Goal: Check status: Check status

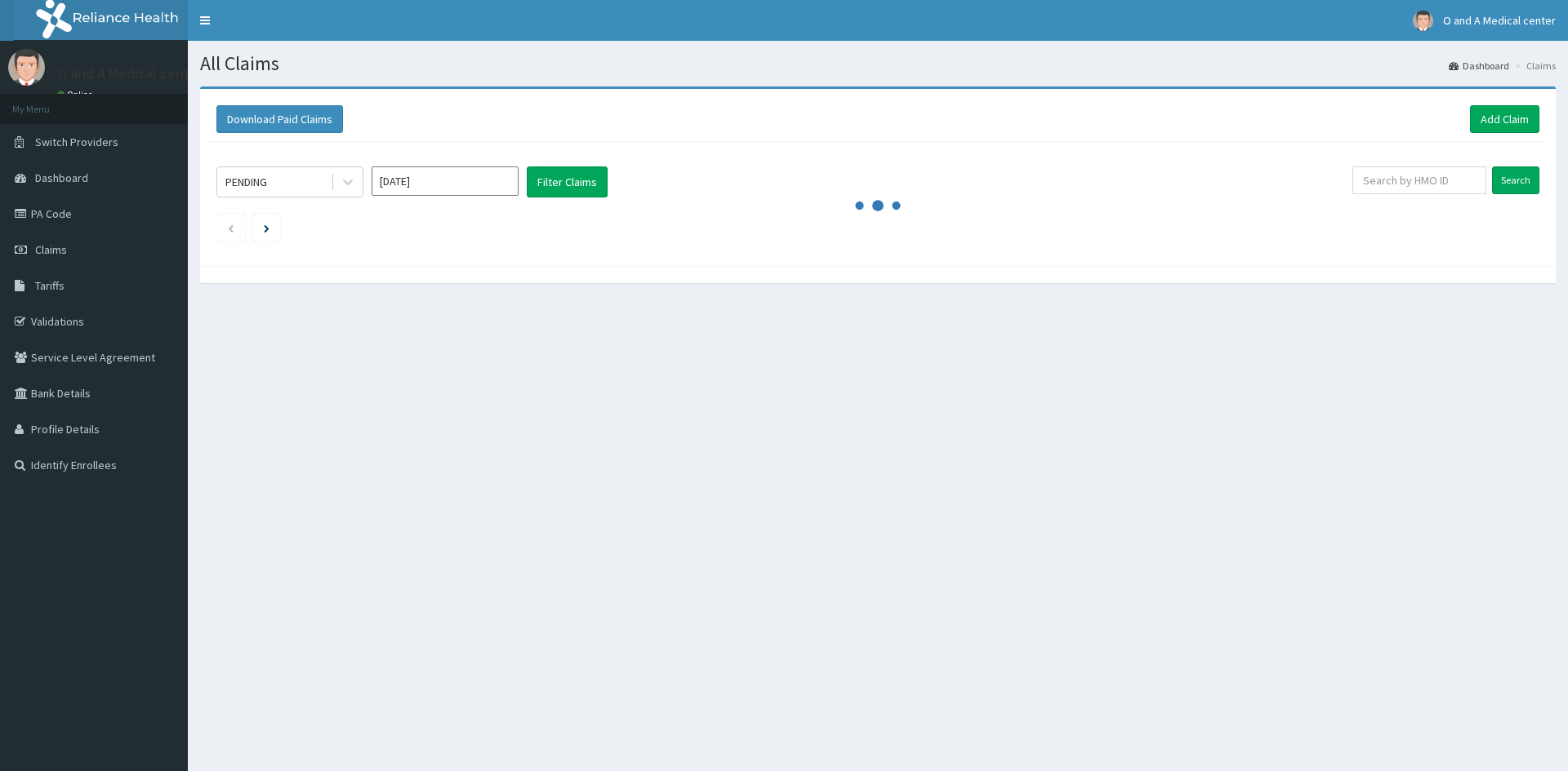
click at [57, 7] on img at bounding box center [115, 20] width 204 height 41
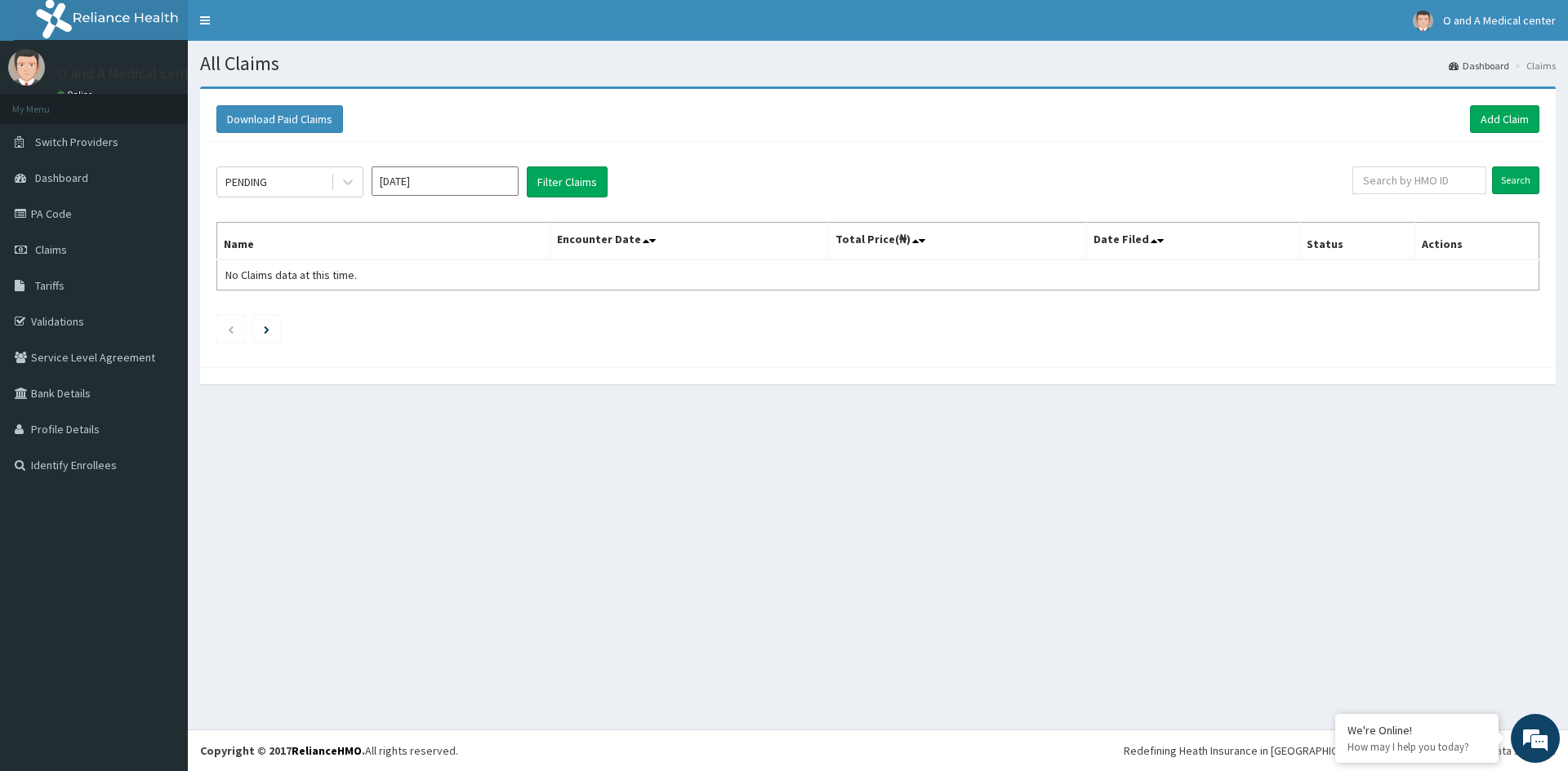
click at [853, 180] on div "PENDING Aug 2025 Filter Claims" at bounding box center [784, 182] width 1136 height 31
click at [729, 156] on div "PENDING Aug 2025 Filter Claims Search Name Encounter Date Total Price(₦) Date F…" at bounding box center [877, 251] width 1339 height 217
click at [58, 31] on img at bounding box center [115, 20] width 204 height 41
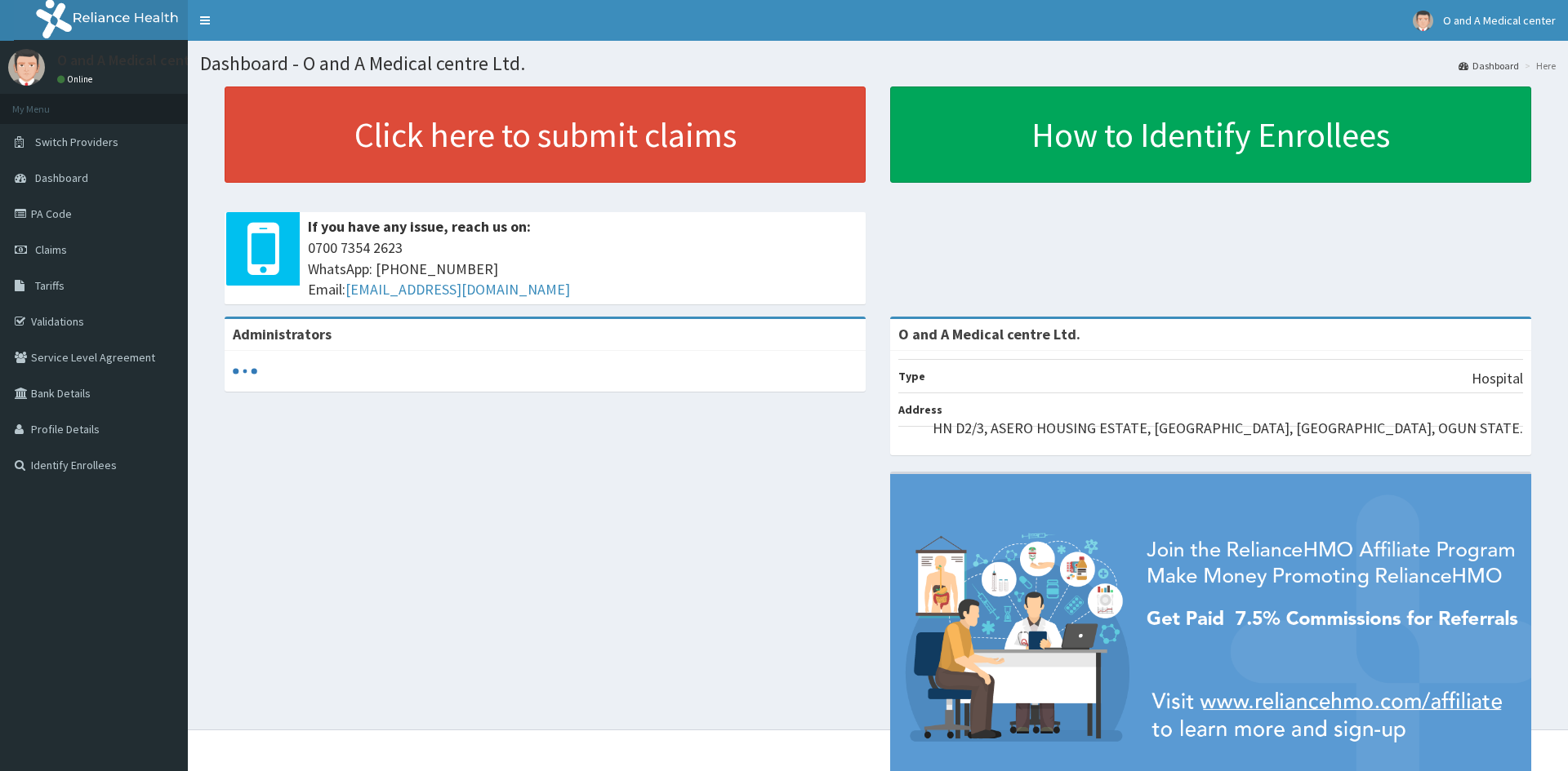
click at [64, 212] on link "PA Code" at bounding box center [93, 213] width 188 height 36
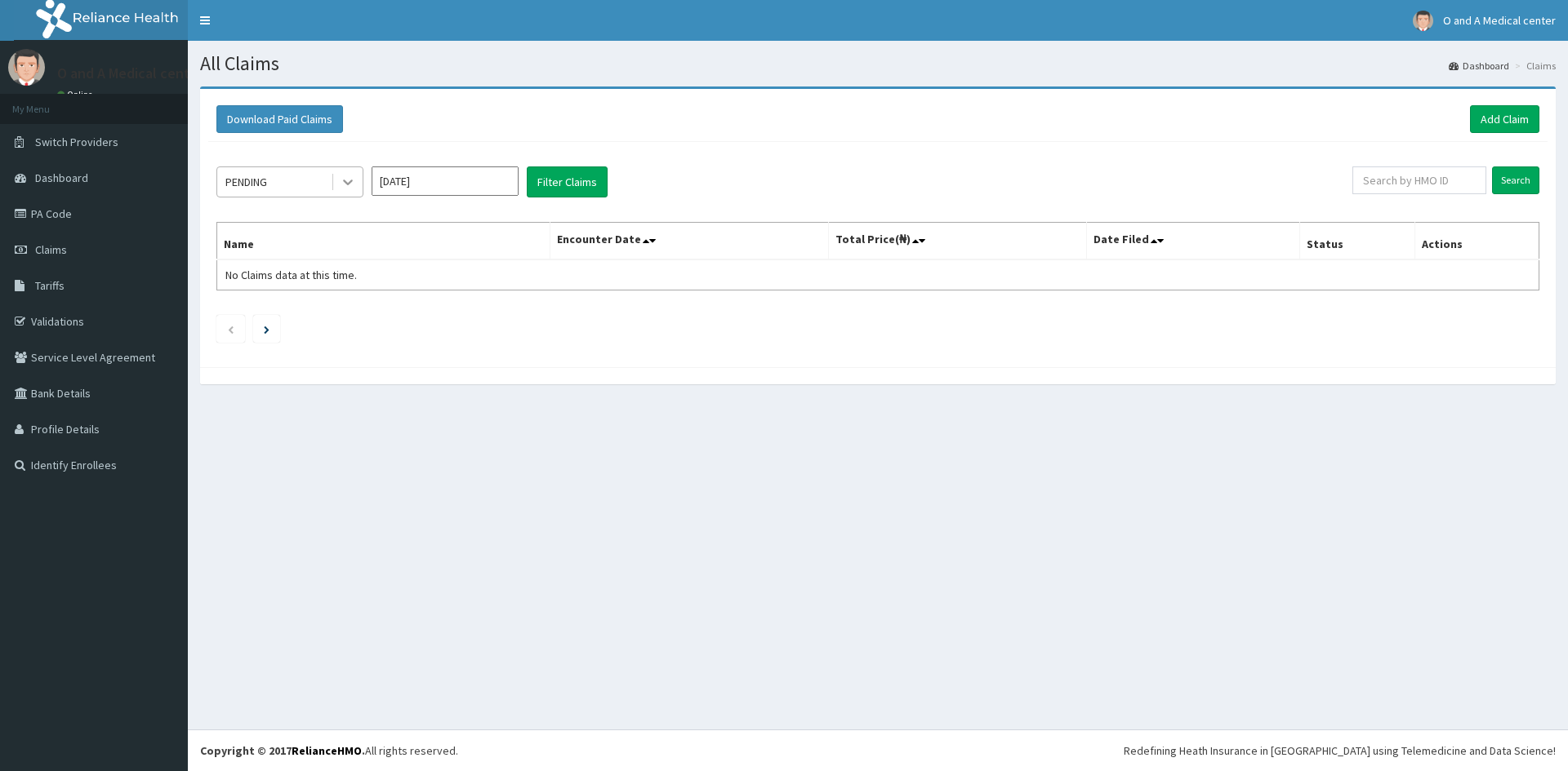
click at [350, 179] on icon at bounding box center [348, 182] width 17 height 17
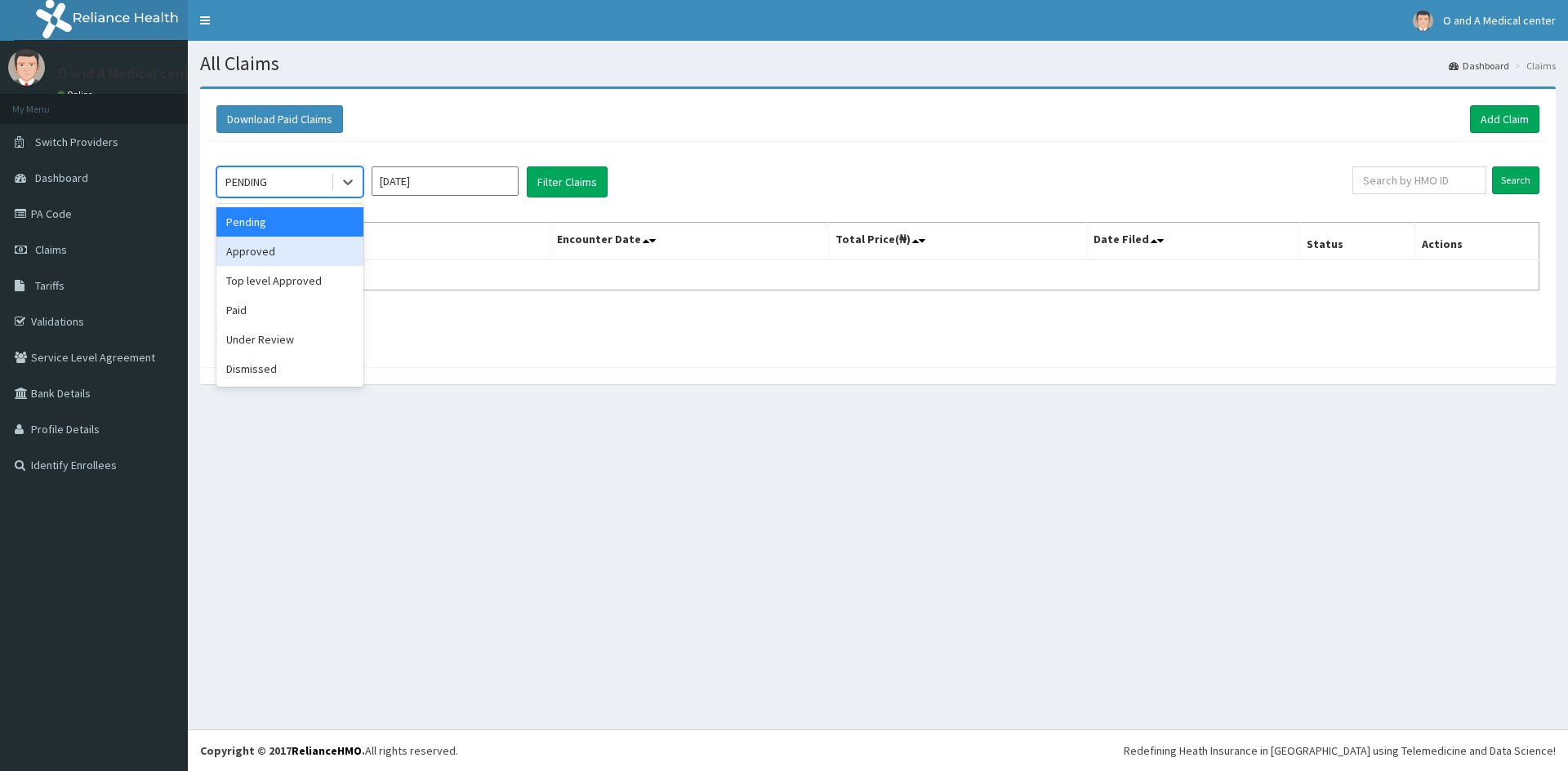
click at [303, 261] on div "Approved" at bounding box center [290, 251] width 147 height 30
click at [544, 189] on button "Filter Claims" at bounding box center [567, 182] width 81 height 31
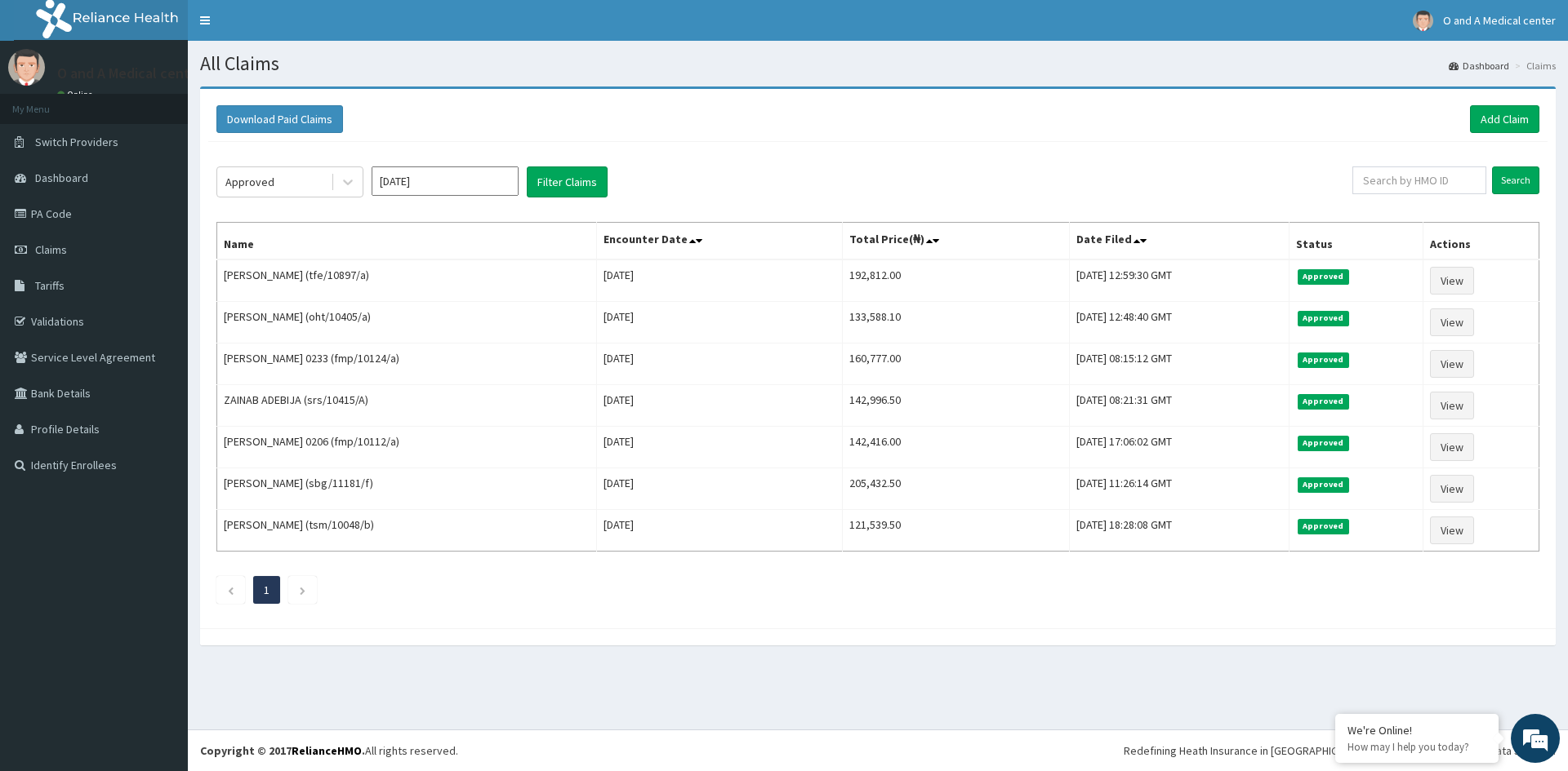
click at [835, 157] on div "Approved [DATE] Filter Claims Search Name Encounter Date Total Price(₦) Date Fi…" at bounding box center [877, 382] width 1339 height 478
click at [356, 184] on icon at bounding box center [348, 182] width 17 height 17
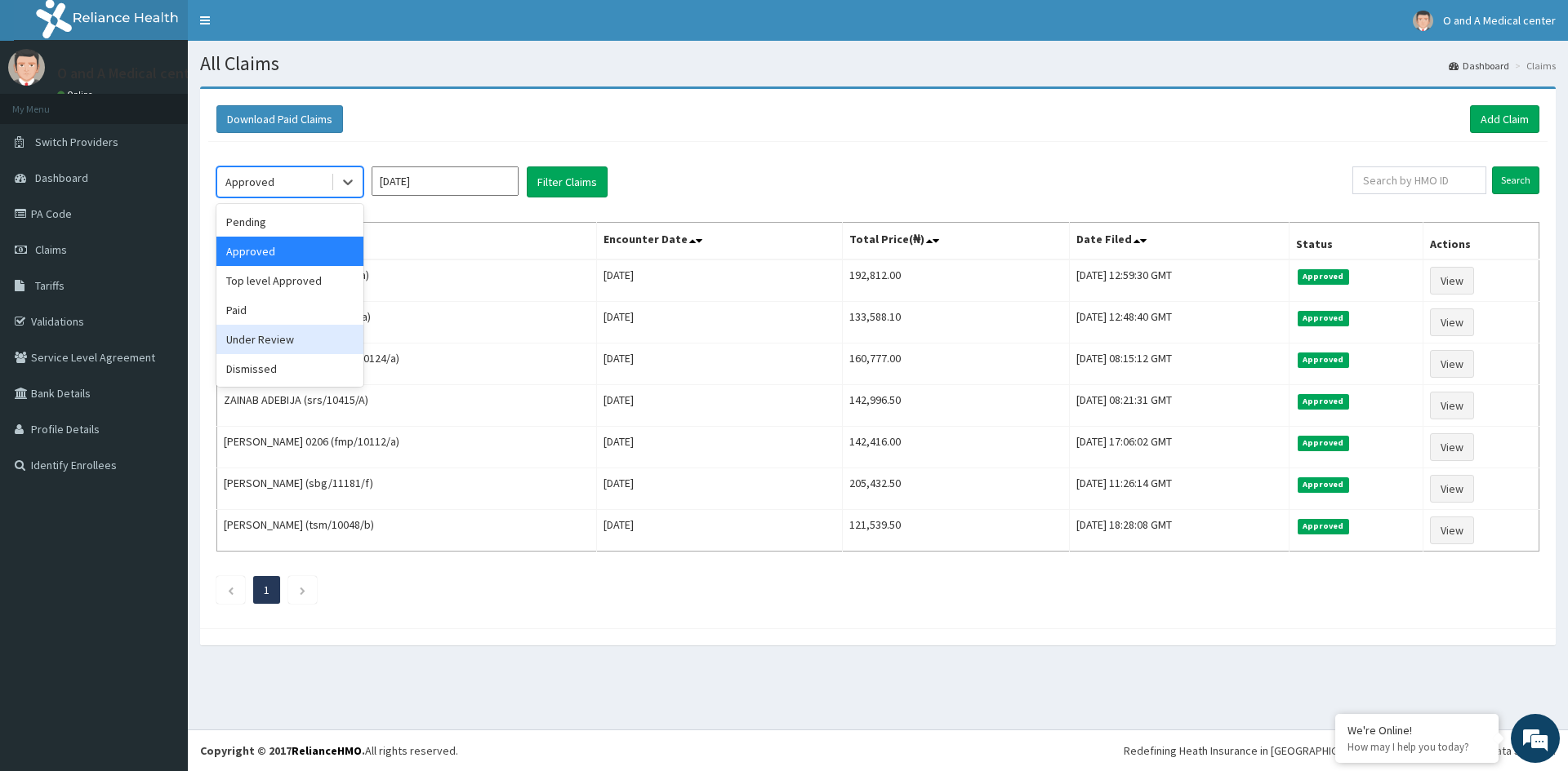
click at [294, 331] on div "Under Review" at bounding box center [290, 340] width 147 height 30
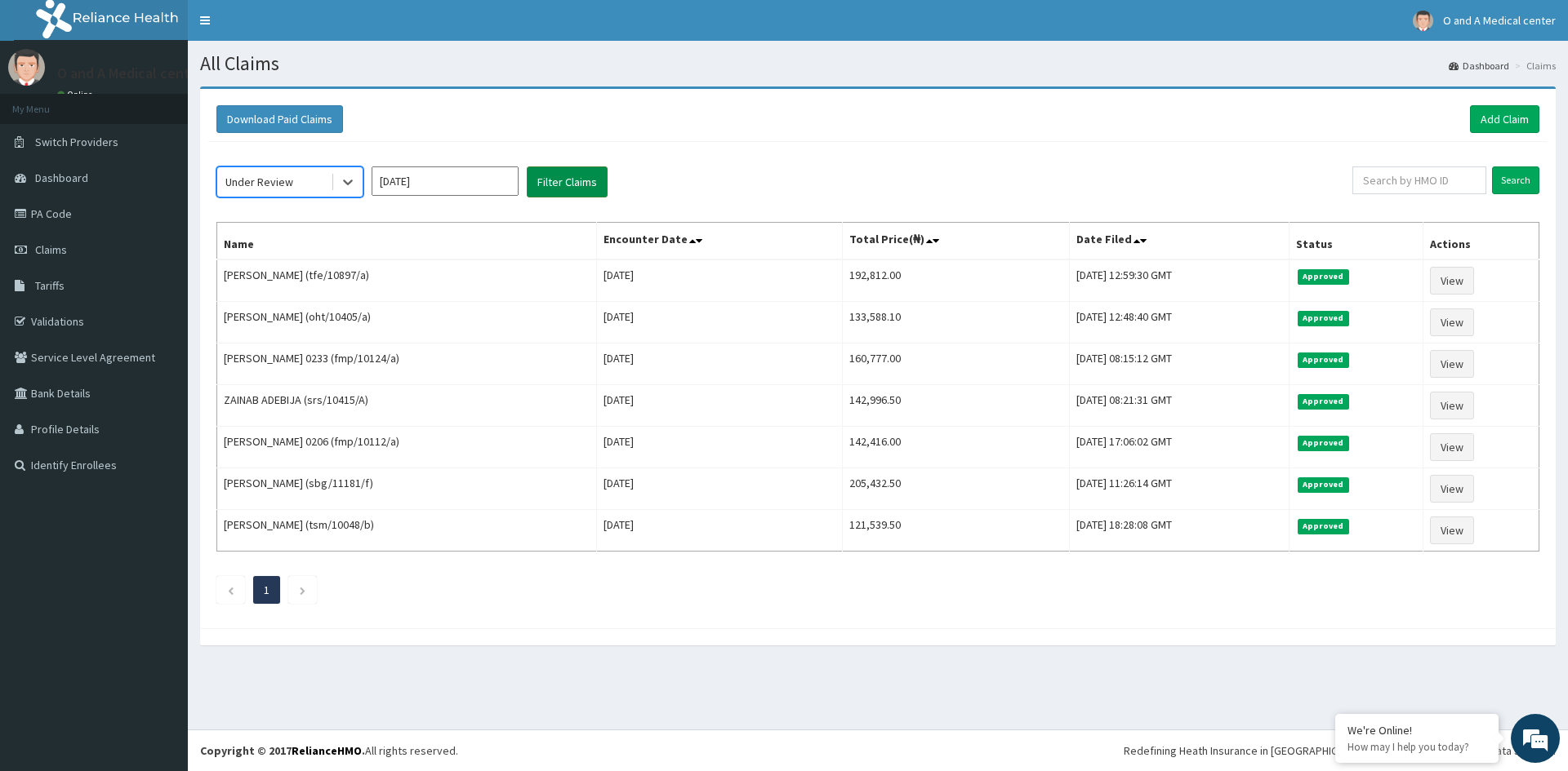
click at [565, 185] on button "Filter Claims" at bounding box center [567, 182] width 81 height 31
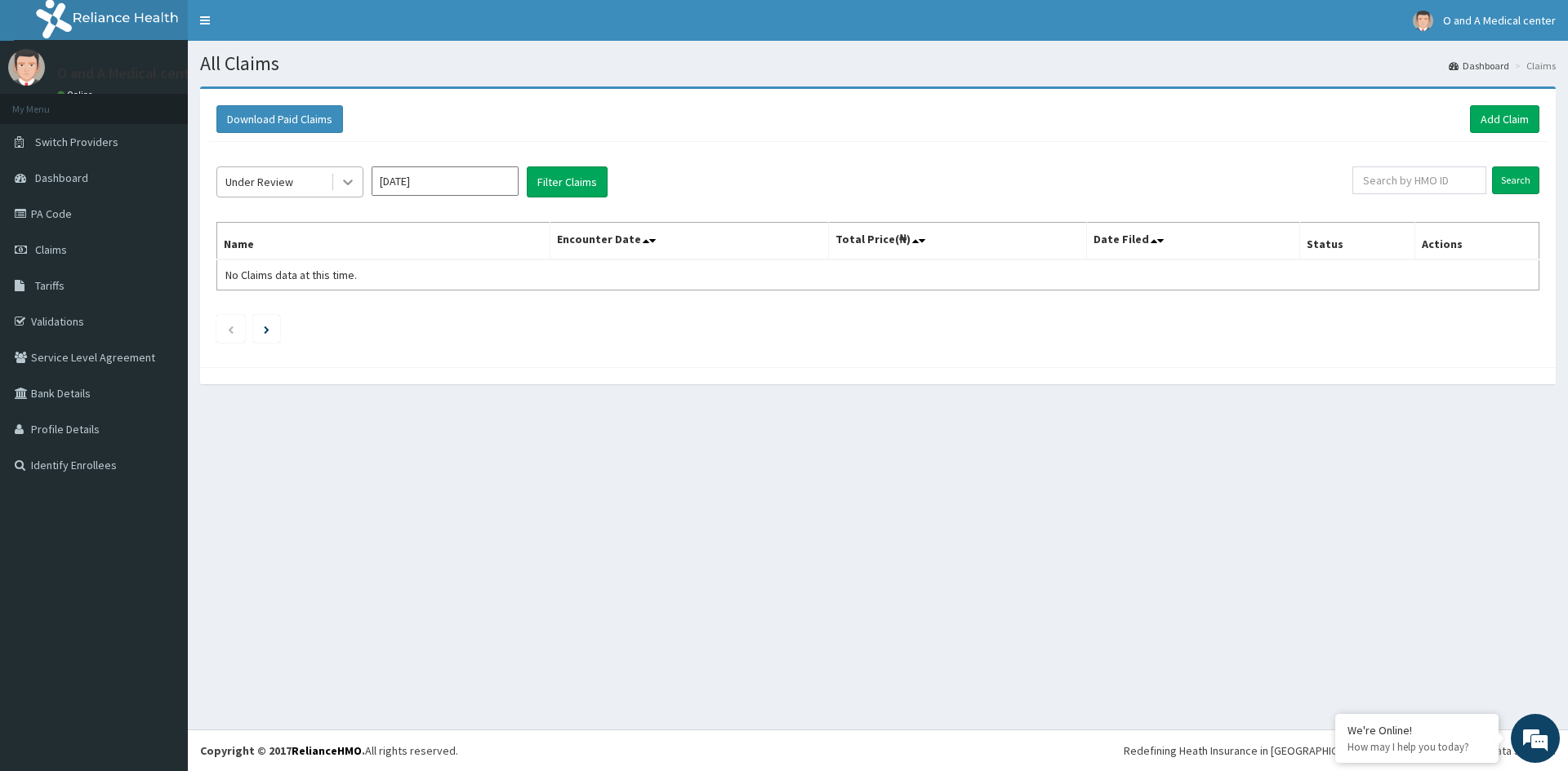
click at [342, 187] on icon at bounding box center [348, 182] width 17 height 17
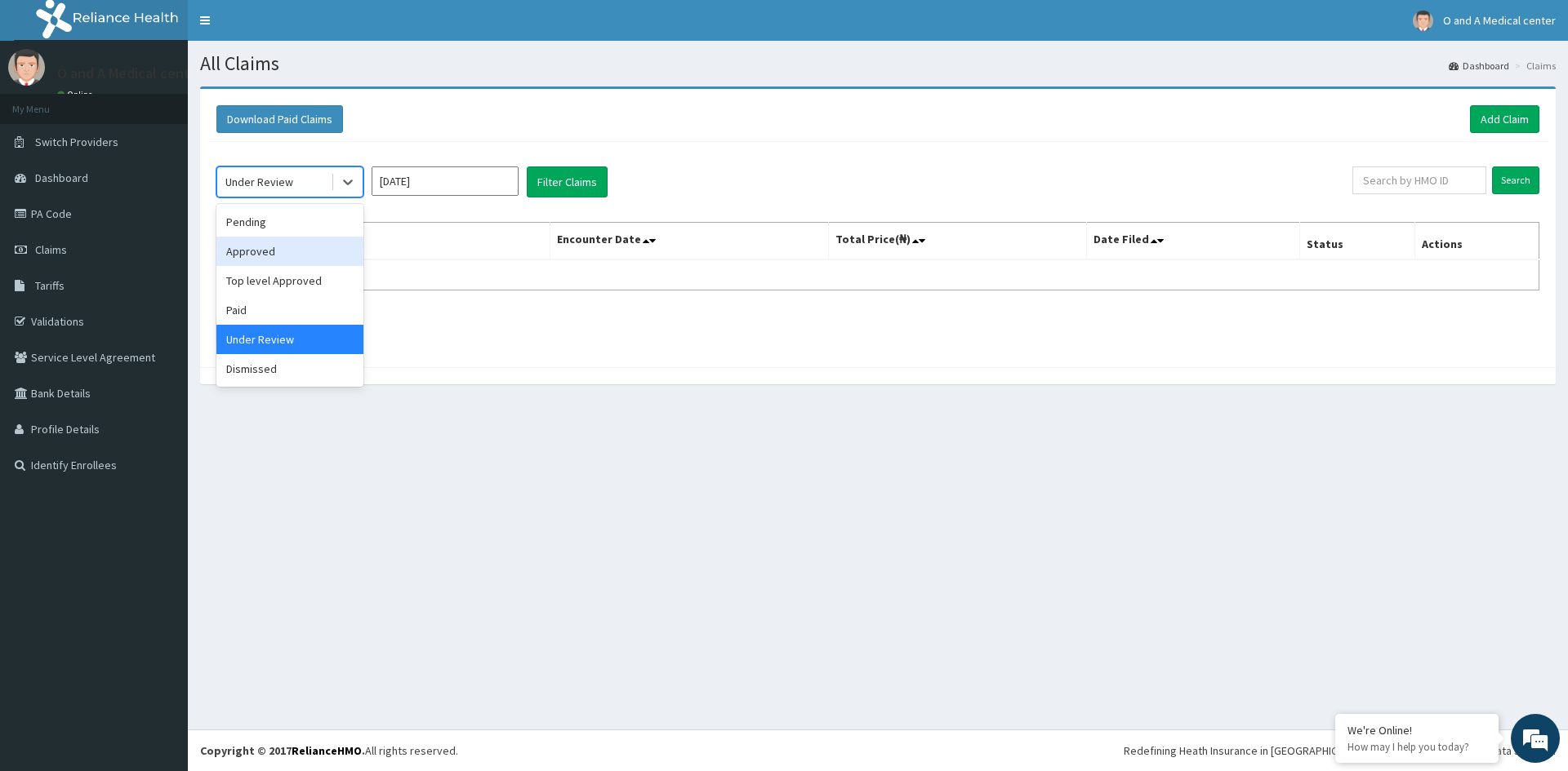
click at [291, 257] on div "Approved" at bounding box center [290, 251] width 147 height 30
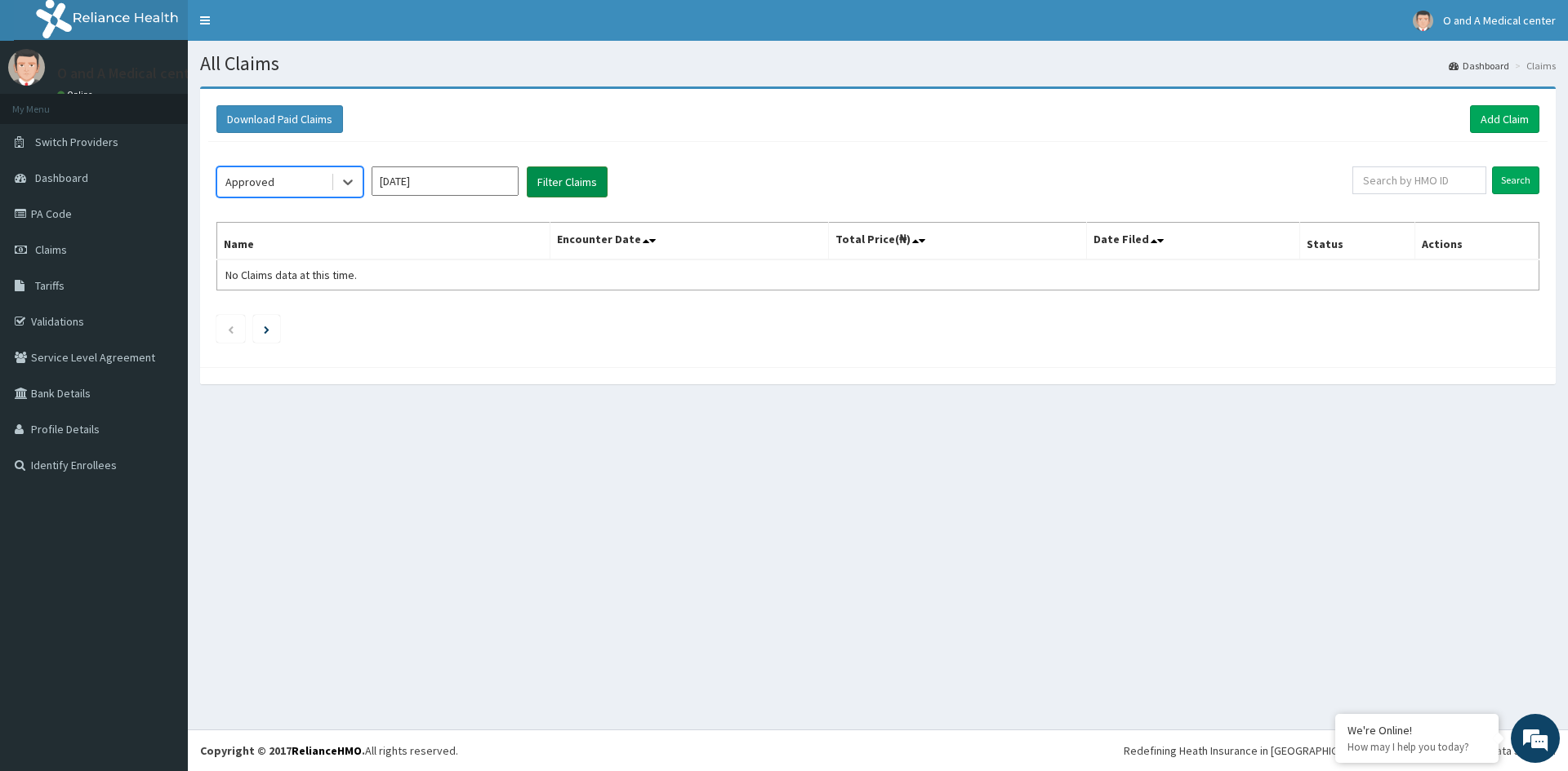
click at [568, 183] on button "Filter Claims" at bounding box center [567, 182] width 81 height 31
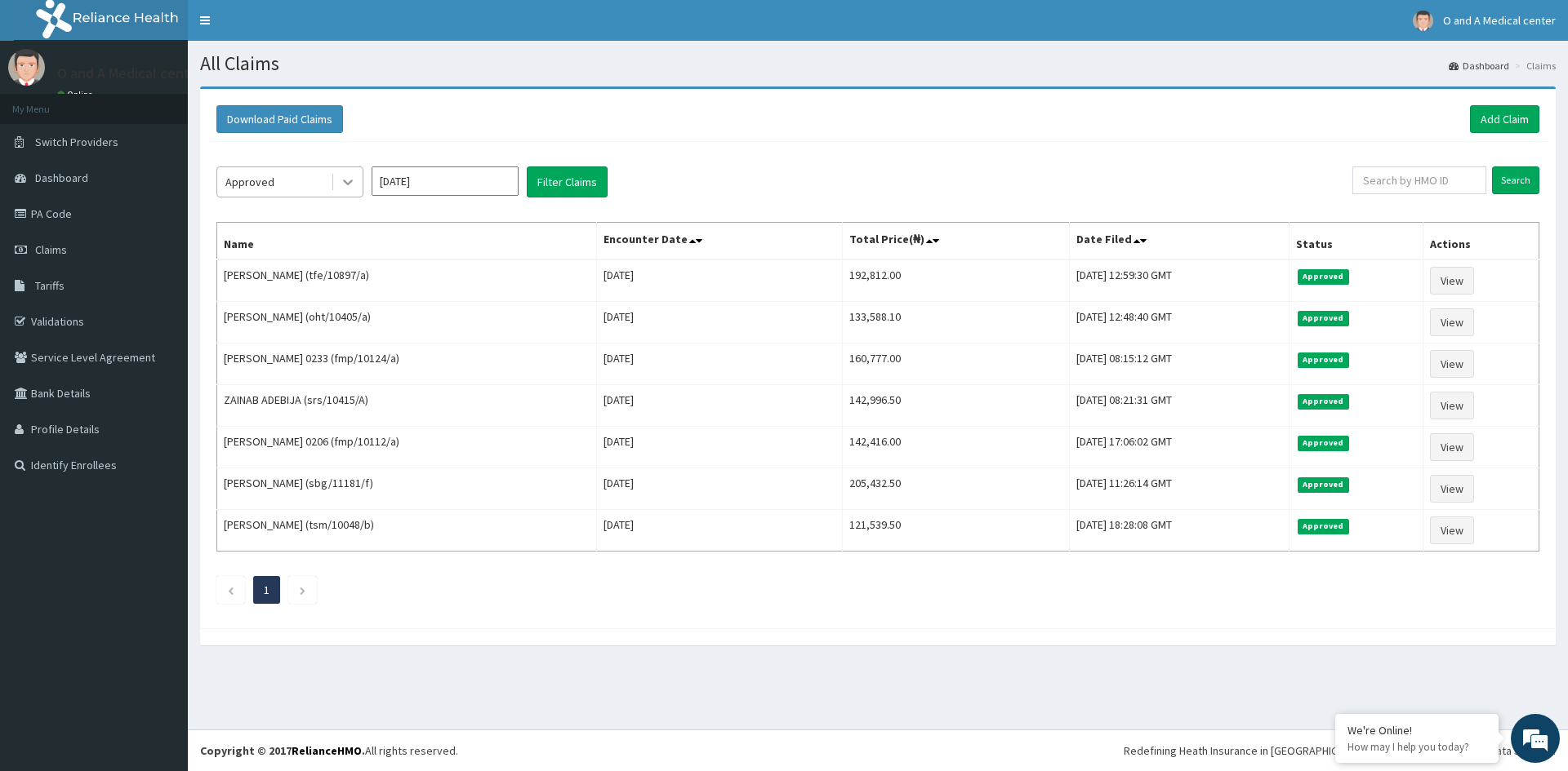
click at [345, 183] on icon at bounding box center [348, 182] width 17 height 17
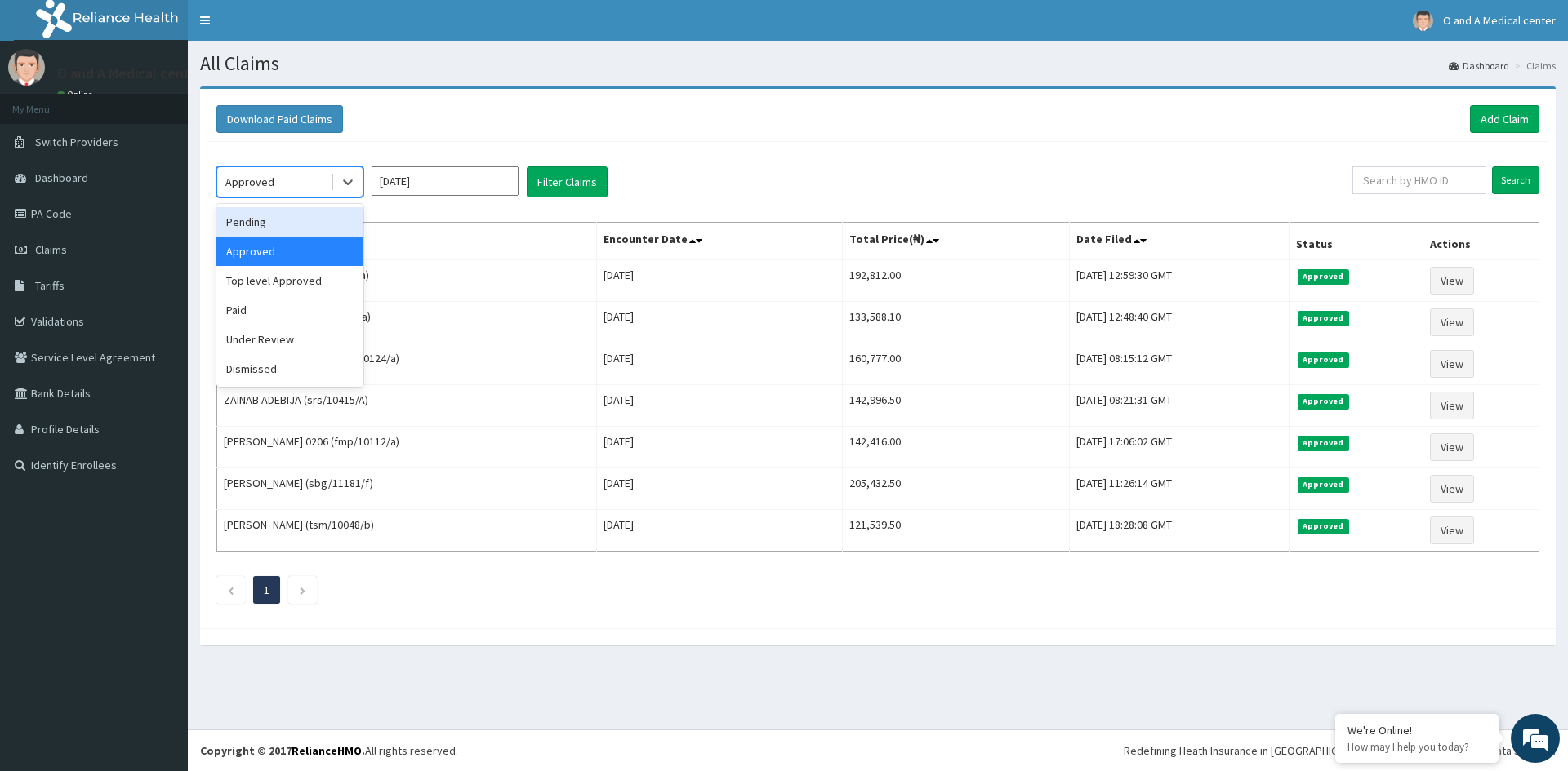
click at [444, 188] on input "[DATE]" at bounding box center [445, 182] width 147 height 30
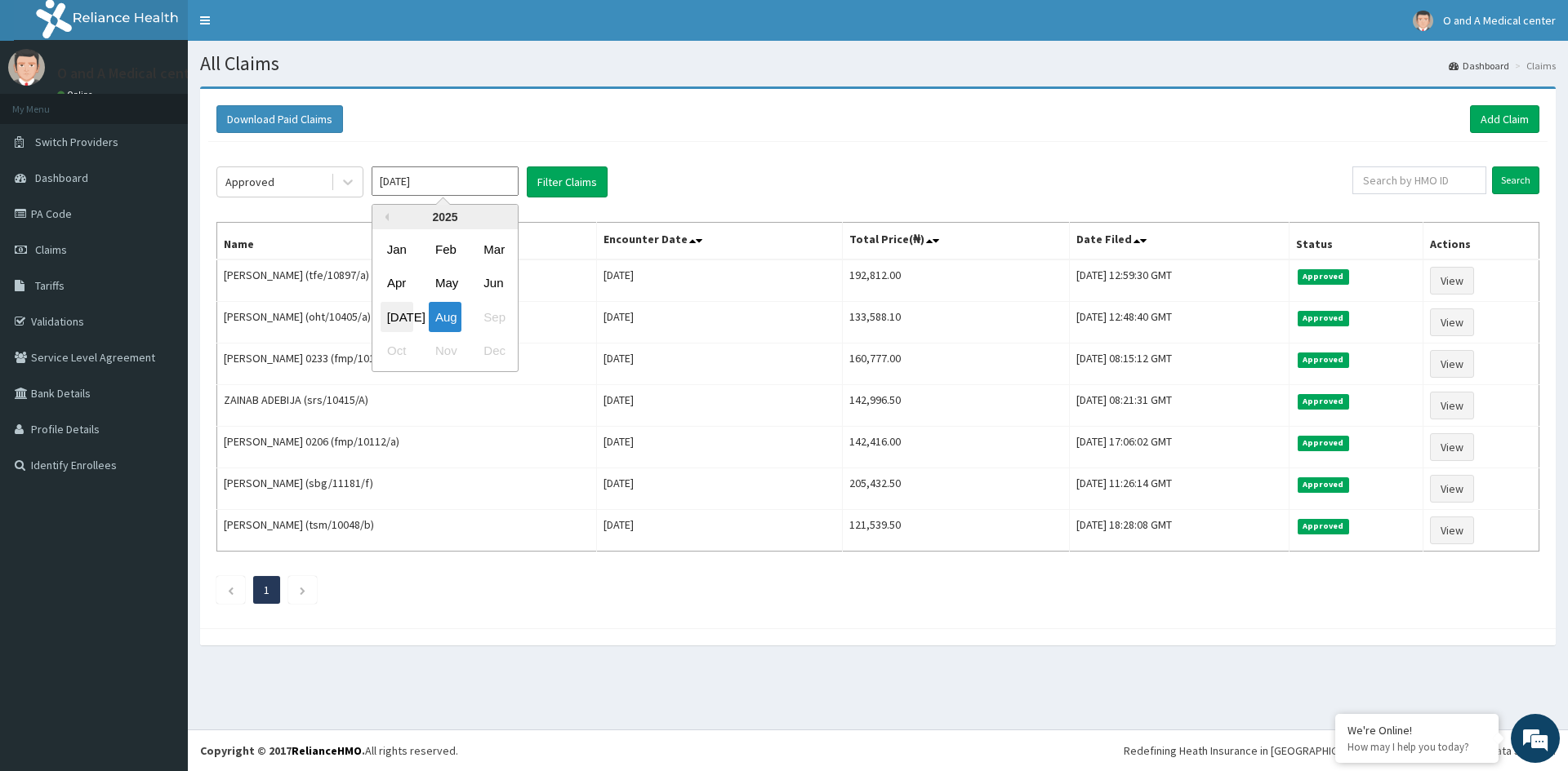
click at [402, 319] on div "[DATE]" at bounding box center [397, 317] width 32 height 31
click at [588, 187] on button "Filter Claims" at bounding box center [567, 182] width 81 height 31
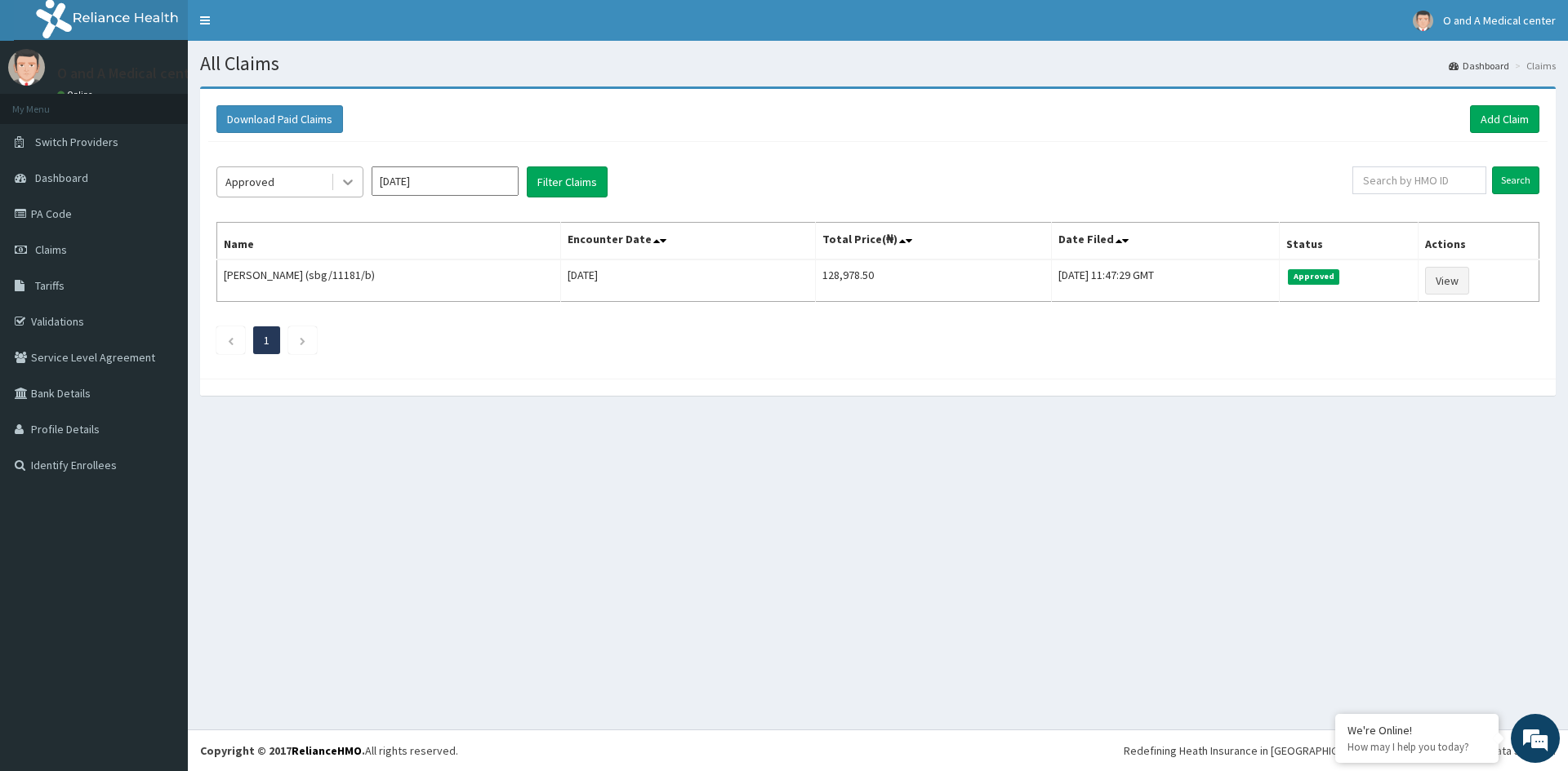
click at [349, 185] on icon at bounding box center [348, 182] width 17 height 17
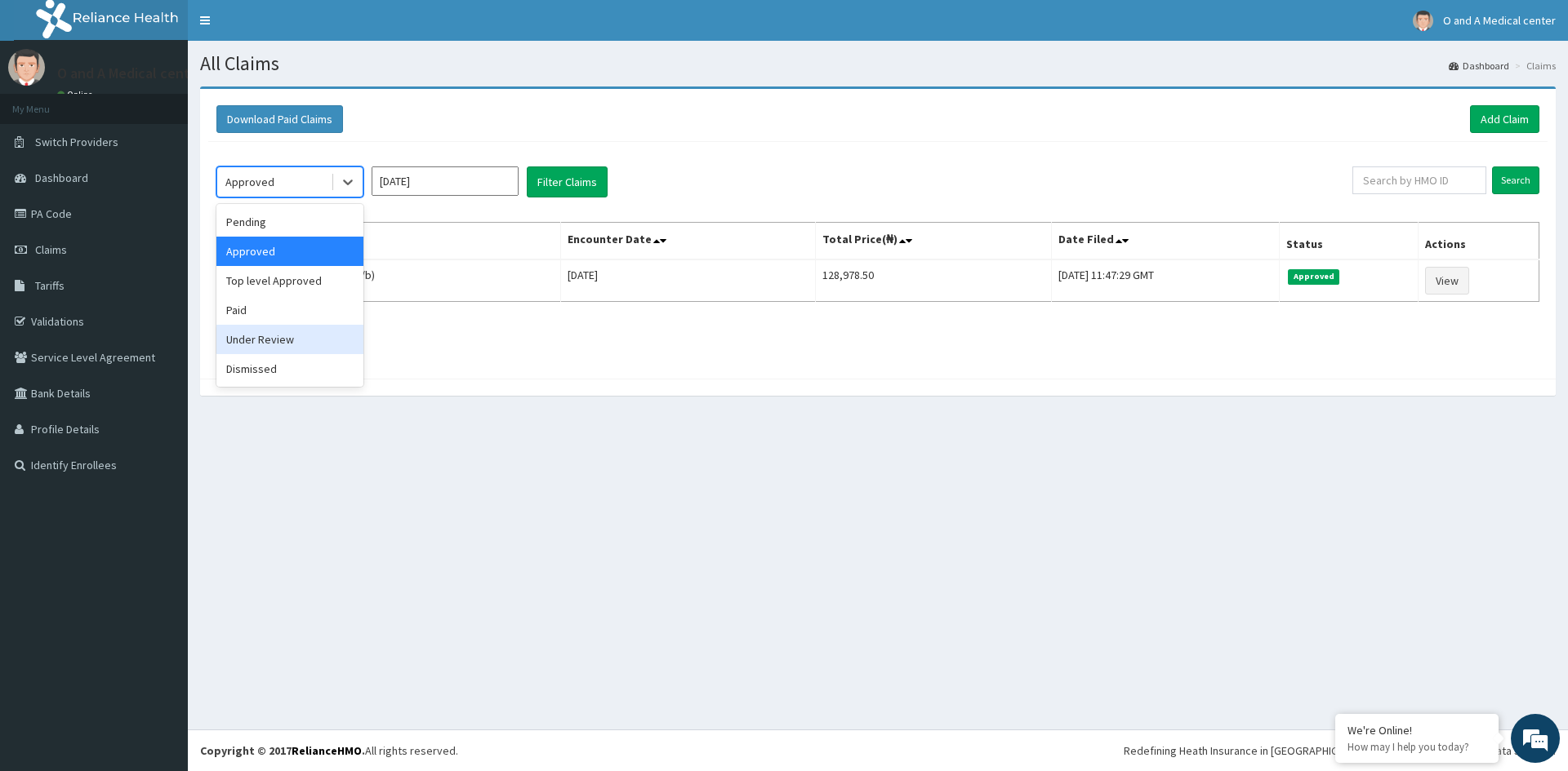
click at [281, 341] on div "Under Review" at bounding box center [290, 340] width 147 height 30
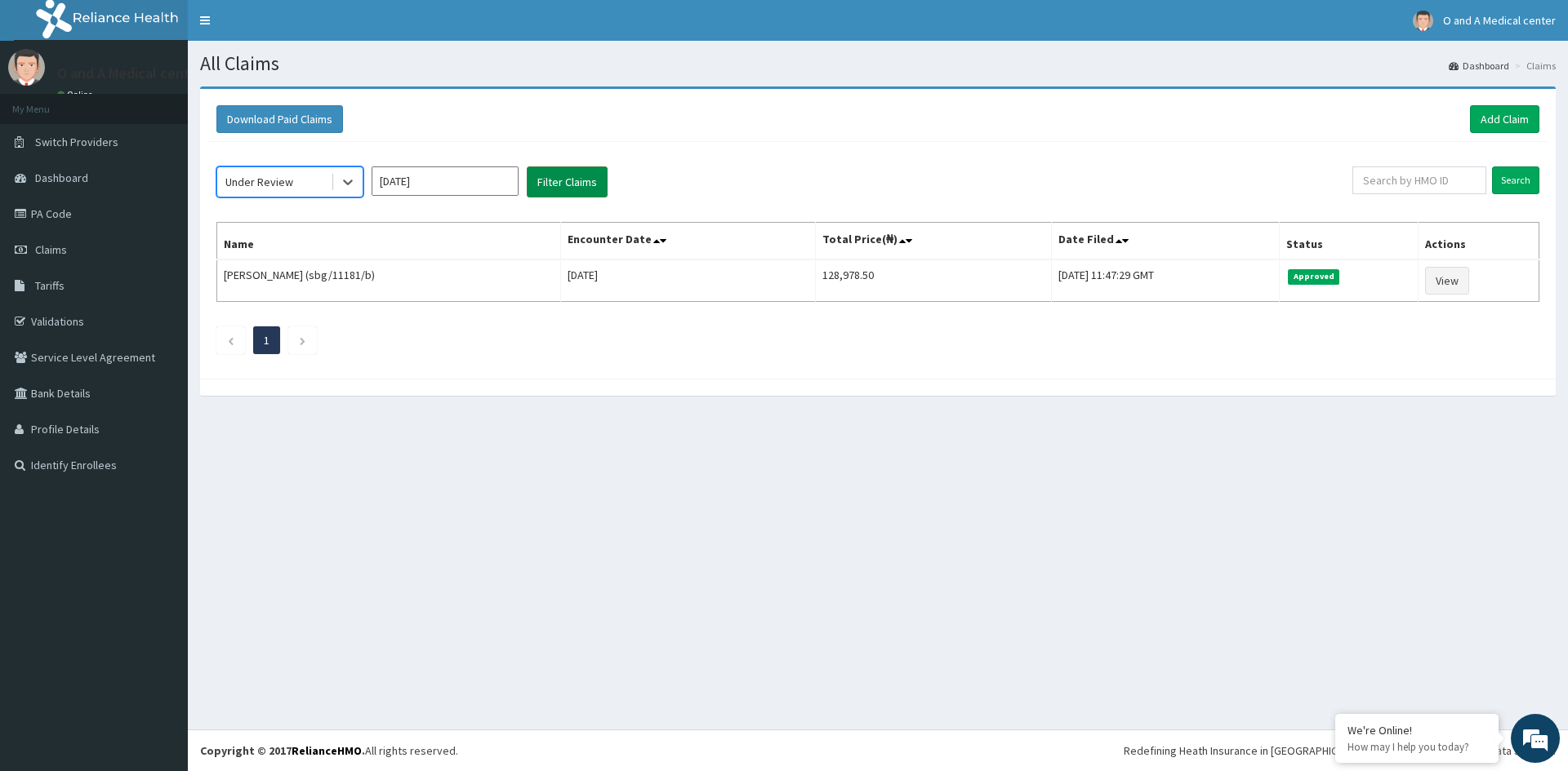
click at [555, 189] on button "Filter Claims" at bounding box center [567, 182] width 81 height 31
click at [349, 182] on icon at bounding box center [348, 183] width 10 height 6
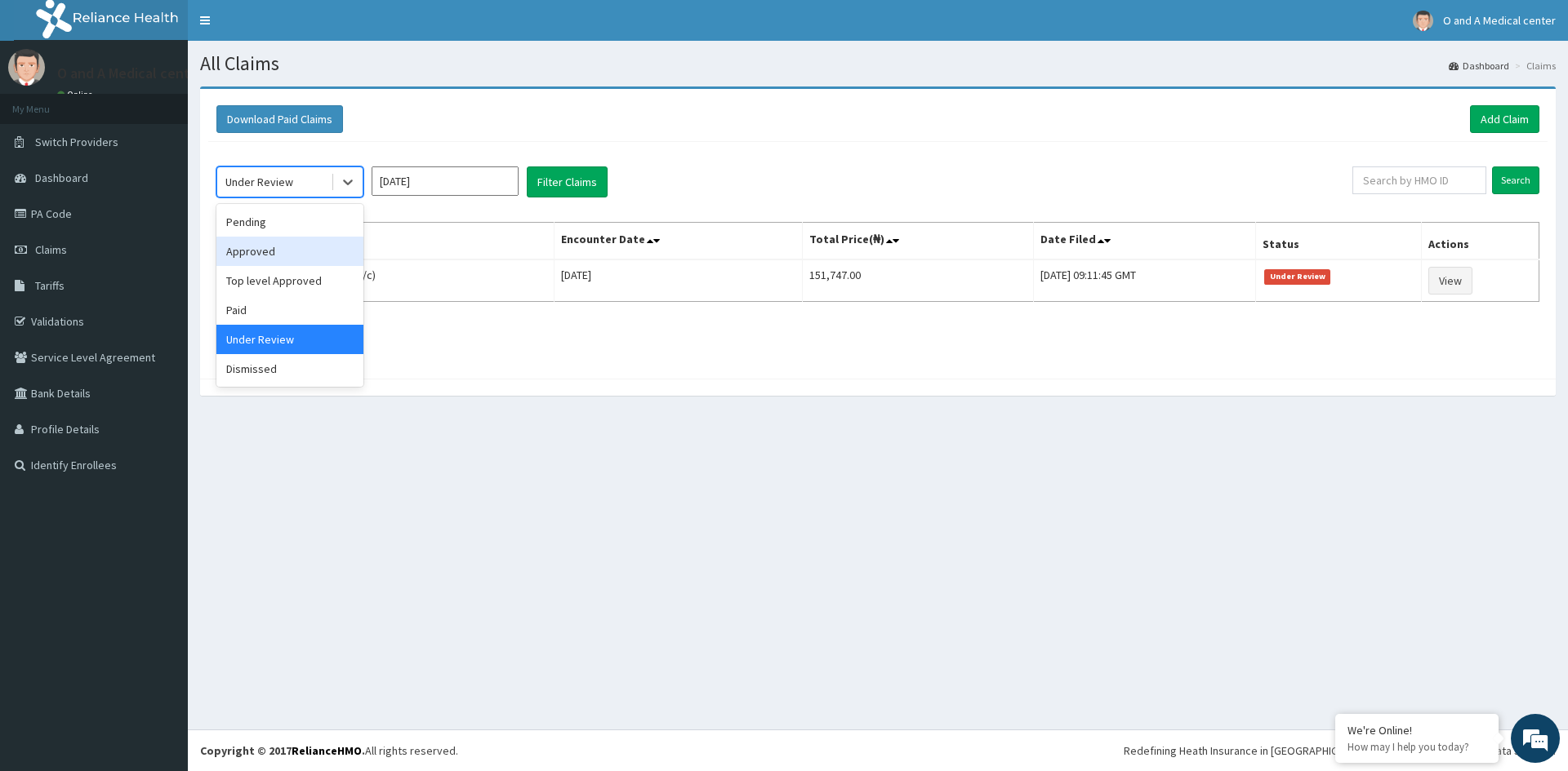
click at [313, 261] on div "Approved" at bounding box center [290, 251] width 147 height 30
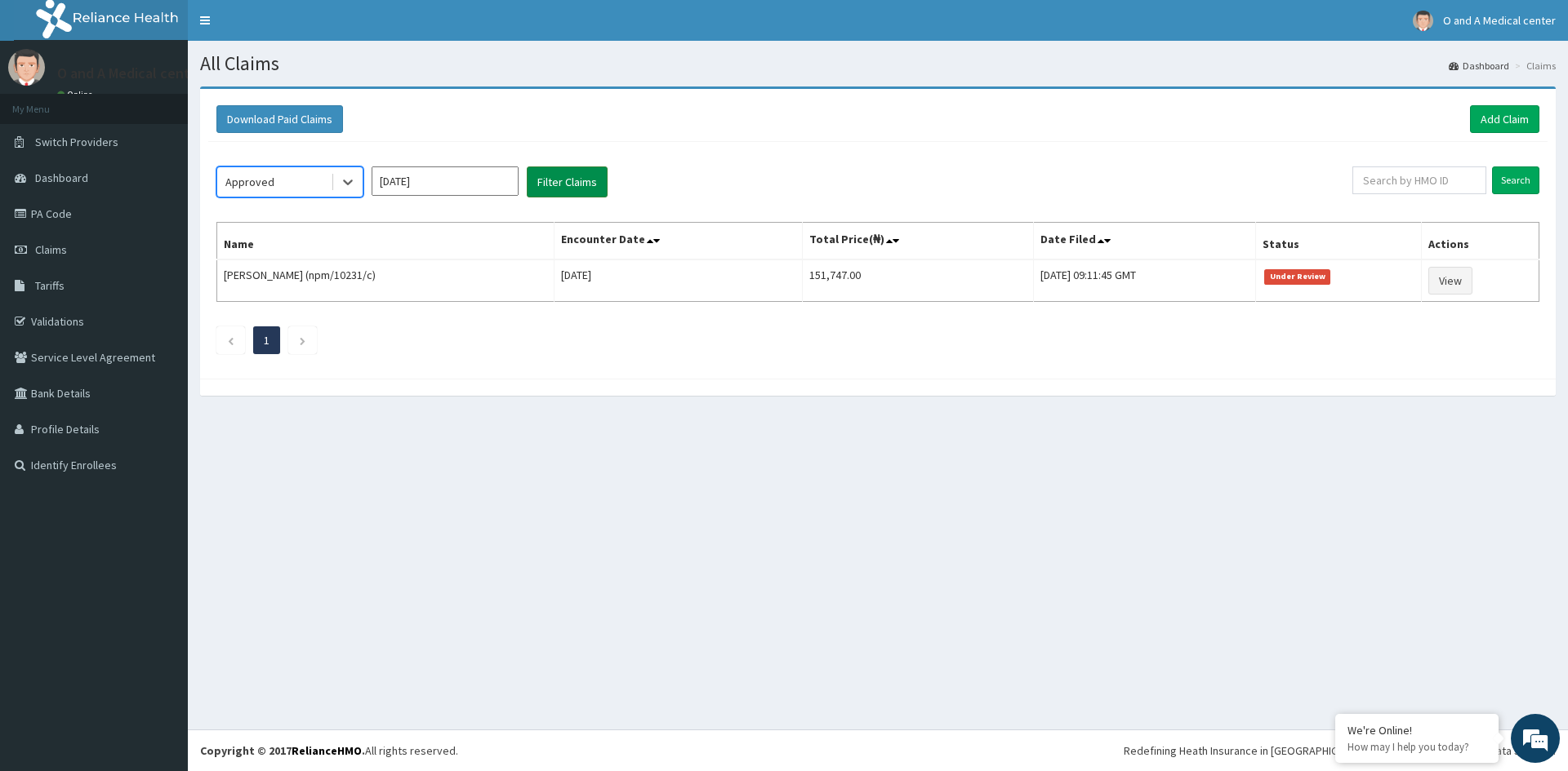
click at [583, 177] on button "Filter Claims" at bounding box center [567, 182] width 81 height 31
click at [353, 186] on icon at bounding box center [348, 182] width 17 height 17
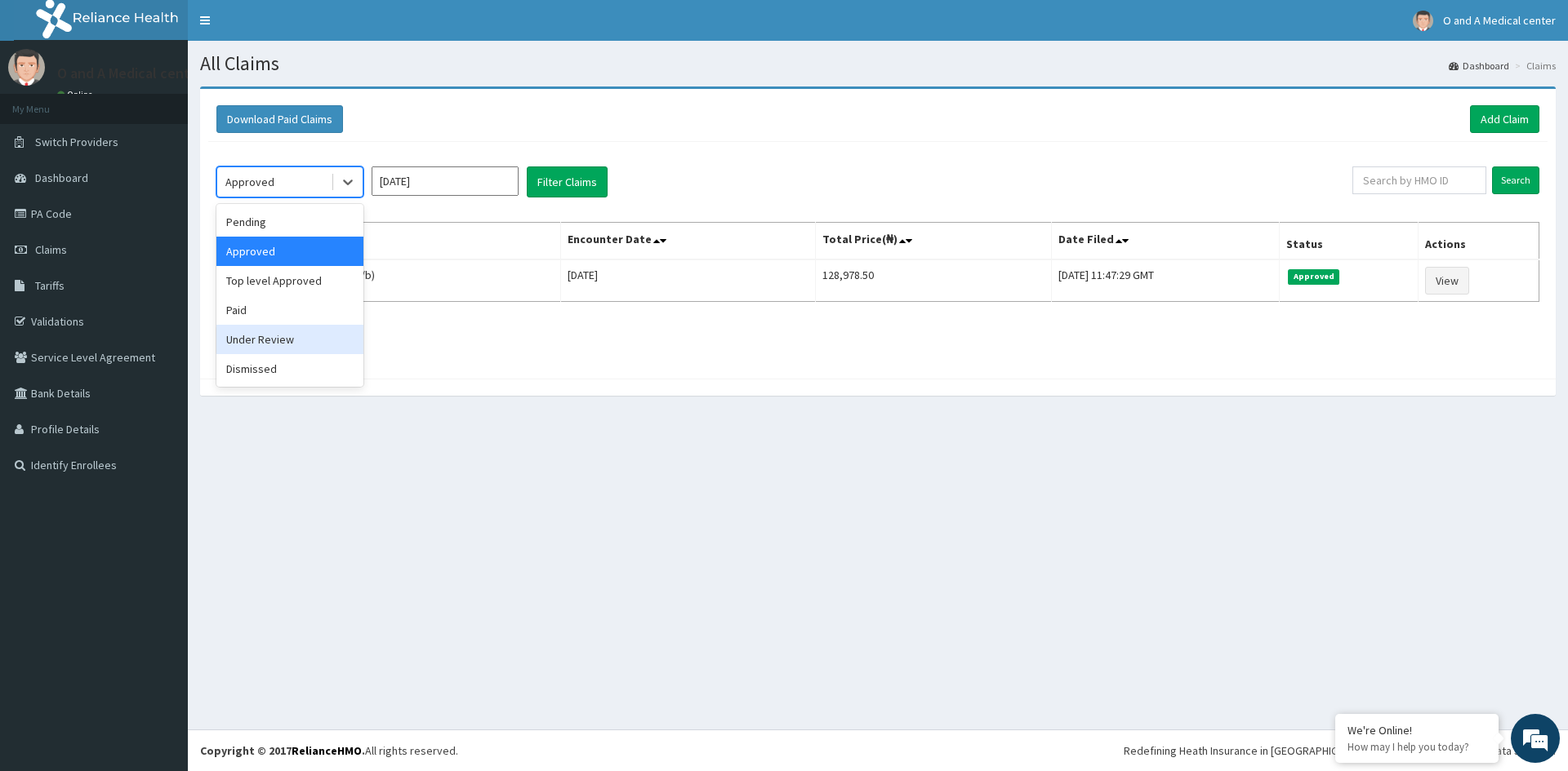
click at [273, 333] on div "Under Review" at bounding box center [290, 340] width 147 height 30
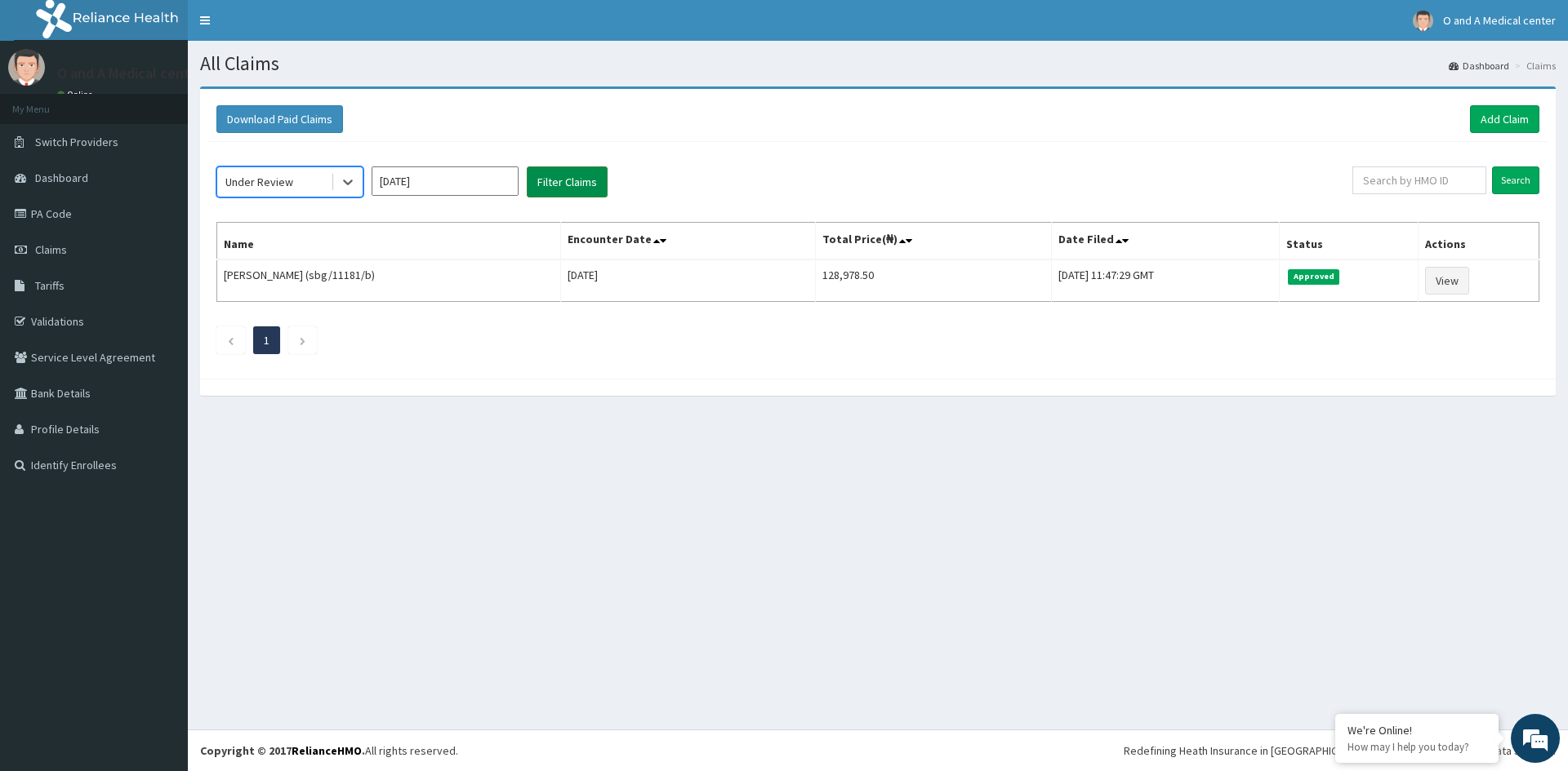
click at [560, 186] on button "Filter Claims" at bounding box center [567, 182] width 81 height 31
click at [354, 188] on icon at bounding box center [348, 182] width 17 height 17
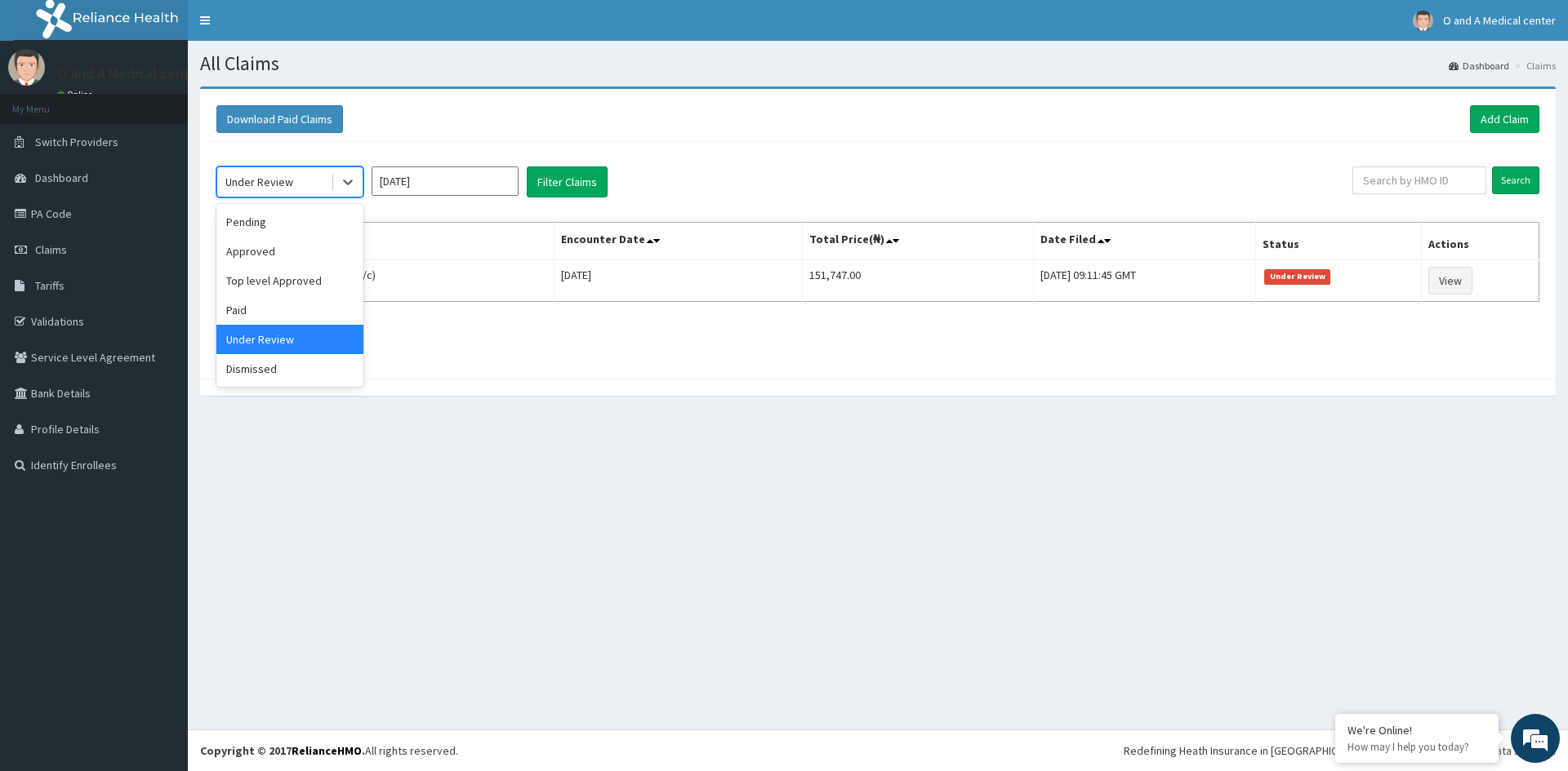
click at [500, 167] on input "[DATE]" at bounding box center [445, 182] width 147 height 30
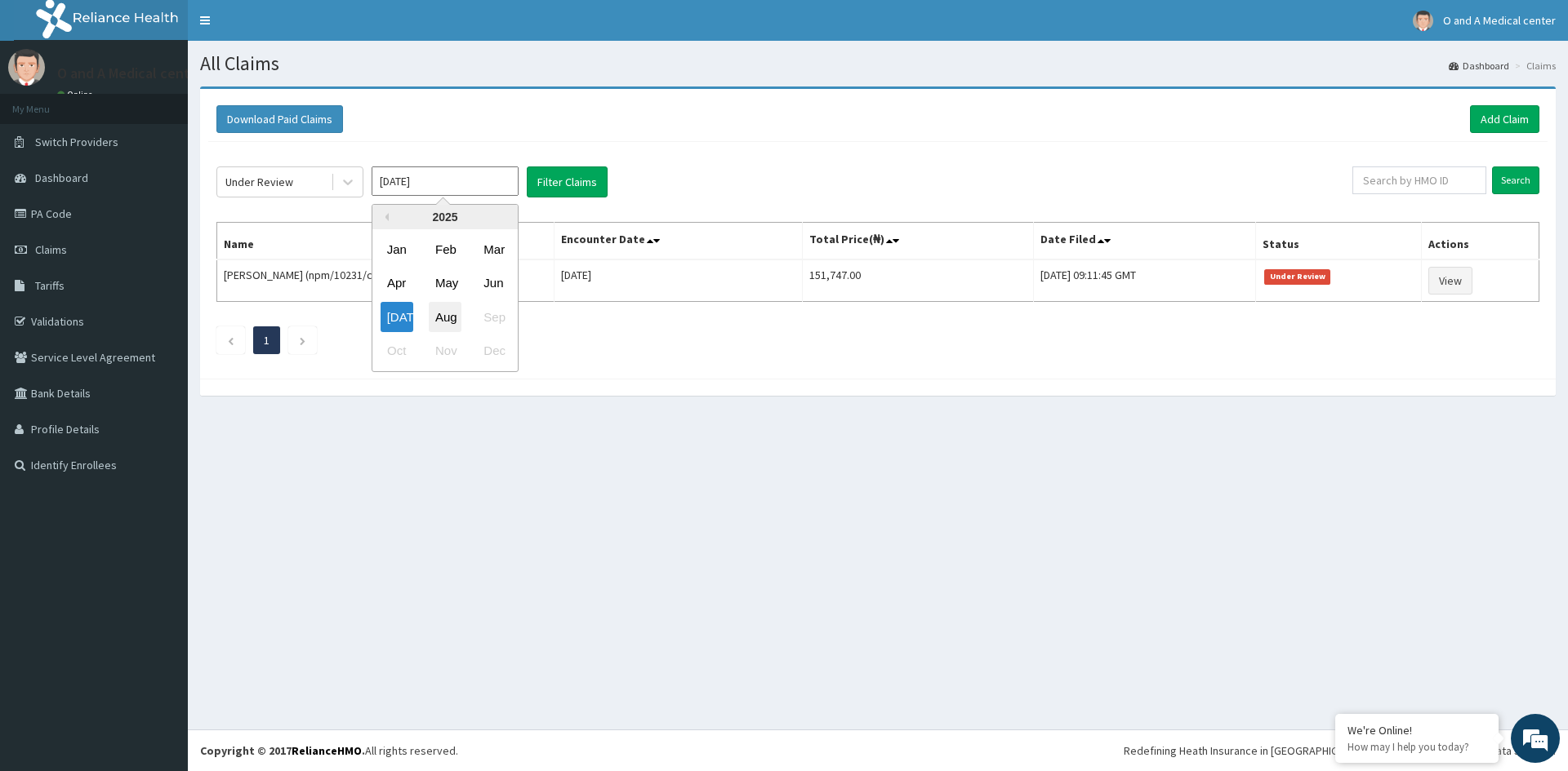
click at [444, 320] on div "Aug" at bounding box center [445, 317] width 32 height 31
type input "[DATE]"
click at [584, 194] on button "Filter Claims" at bounding box center [567, 182] width 81 height 31
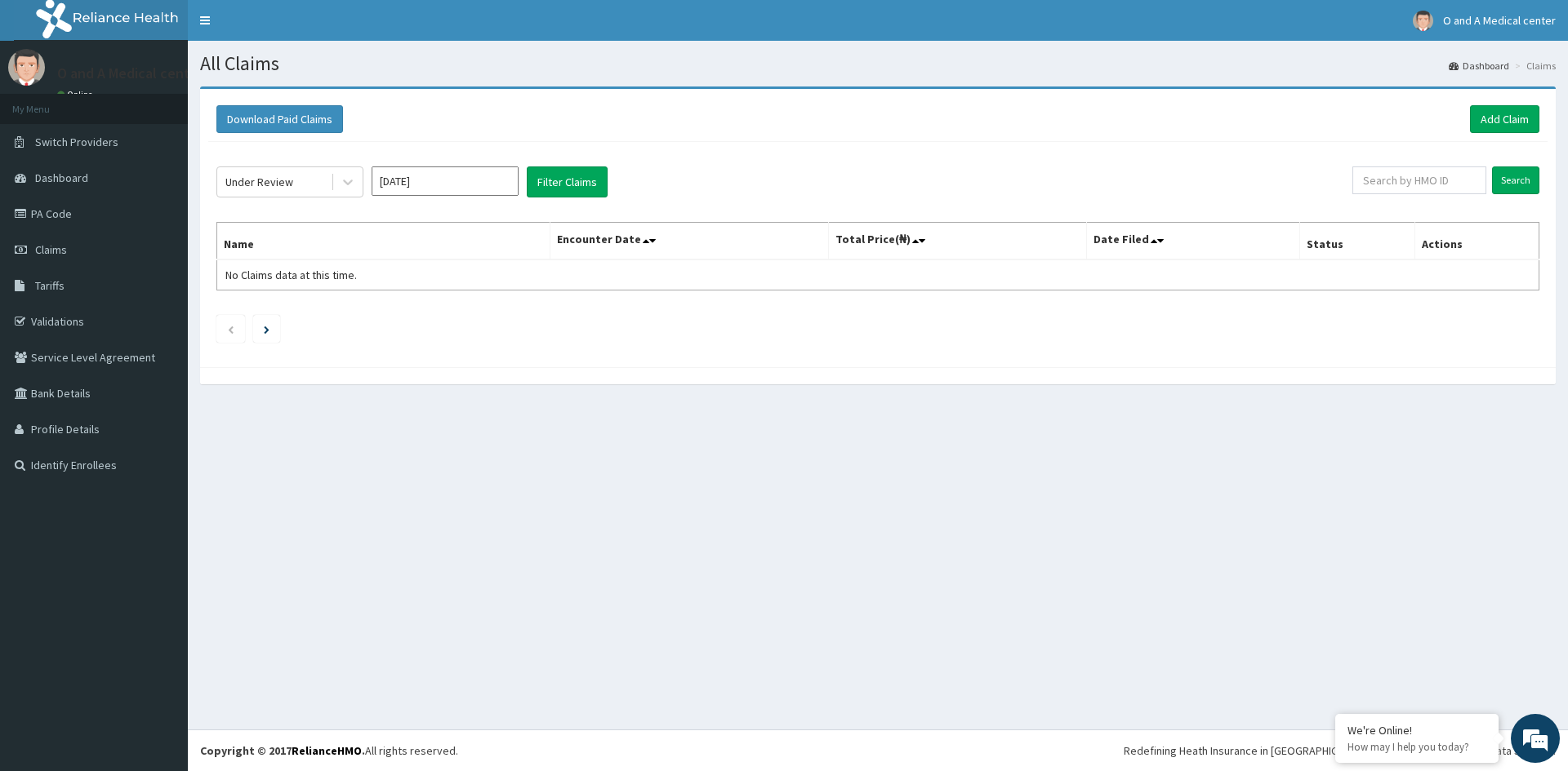
click at [743, 155] on div "Under Review [DATE] Filter Claims Search Name Encounter Date Total Price(₦) Dat…" at bounding box center [877, 251] width 1339 height 217
